Goal: Information Seeking & Learning: Learn about a topic

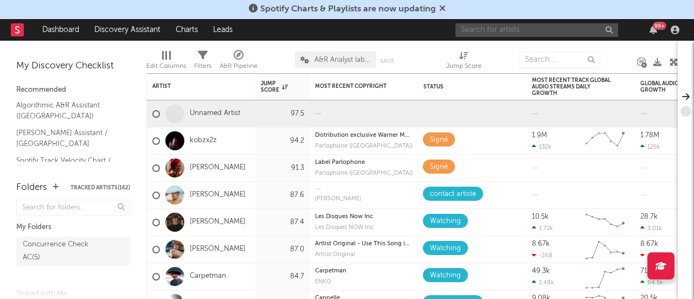
click at [571, 28] on input "text" at bounding box center [536, 30] width 163 height 14
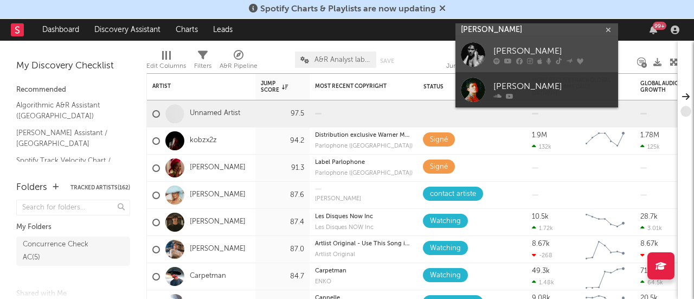
type input "[PERSON_NAME]"
click at [540, 59] on icon at bounding box center [539, 61] width 5 height 7
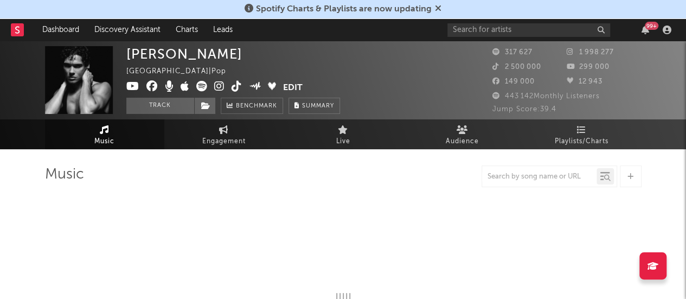
click at [436, 9] on icon at bounding box center [438, 8] width 7 height 9
click at [438, 10] on icon at bounding box center [438, 8] width 7 height 9
select select "6m"
